Goal: Task Accomplishment & Management: Manage account settings

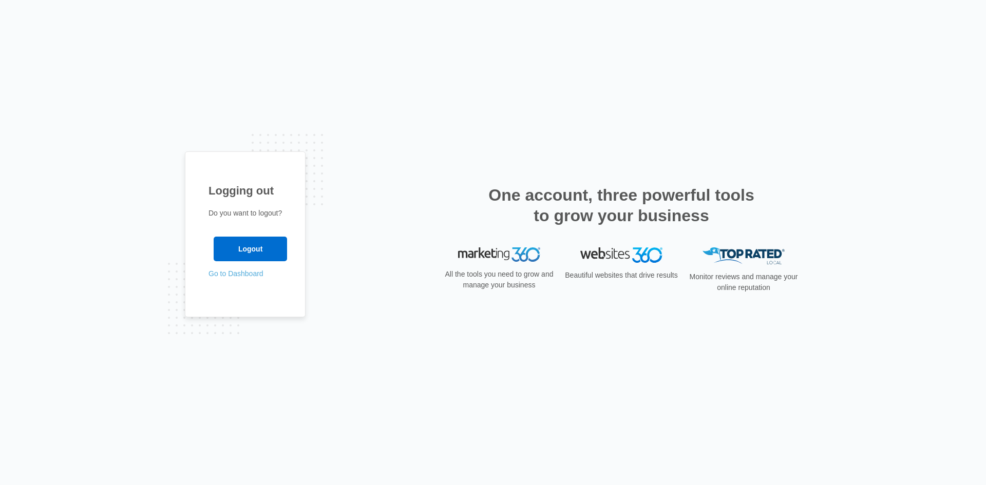
click at [247, 275] on link "Go to Dashboard" at bounding box center [236, 274] width 55 height 8
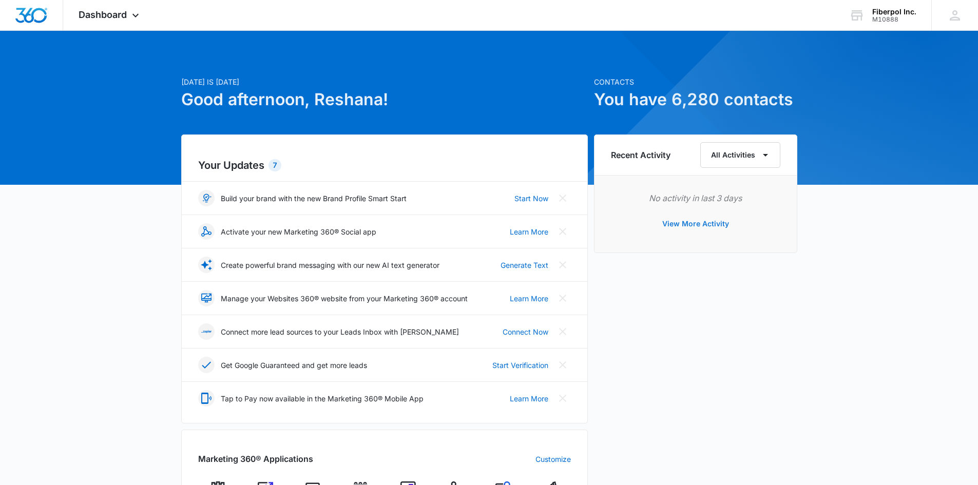
click at [726, 226] on button "View More Activity" at bounding box center [695, 224] width 87 height 25
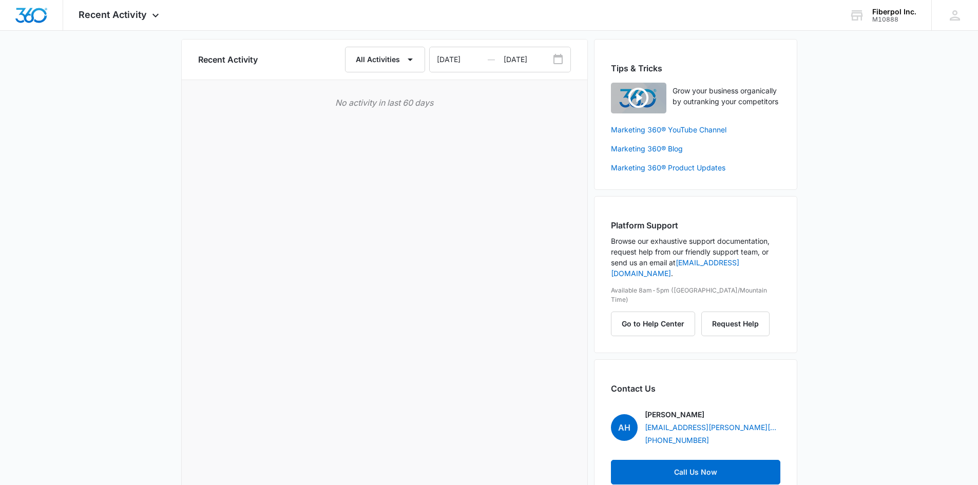
scroll to position [58, 0]
